Goal: Task Accomplishment & Management: Manage account settings

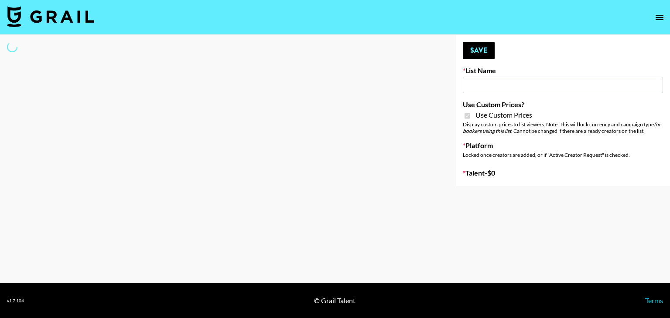
type input "G4free"
checkbox input "true"
select select "Brand"
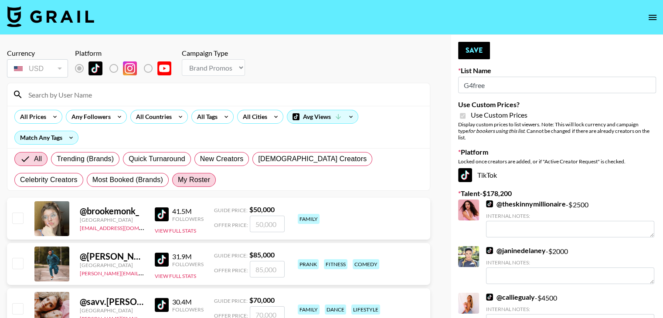
click at [178, 182] on span "My Roster" at bounding box center [194, 180] width 32 height 10
click at [178, 180] on input "My Roster" at bounding box center [178, 180] width 0 height 0
radio input "true"
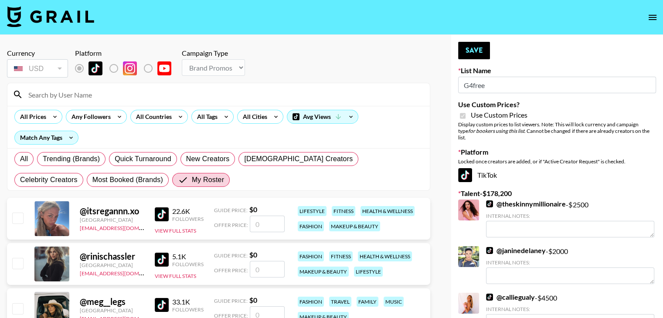
click at [255, 226] on input "number" at bounding box center [267, 224] width 35 height 17
type input "1"
checkbox input "true"
type input "1500"
click at [22, 264] on input "checkbox" at bounding box center [17, 263] width 10 height 10
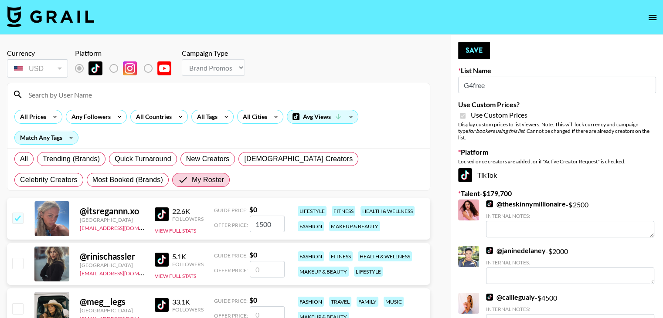
click at [270, 269] on input "number" at bounding box center [267, 269] width 35 height 17
checkbox input "true"
type input "500"
click at [480, 51] on button "Save" at bounding box center [474, 50] width 32 height 17
